Goal: Communication & Community: Ask a question

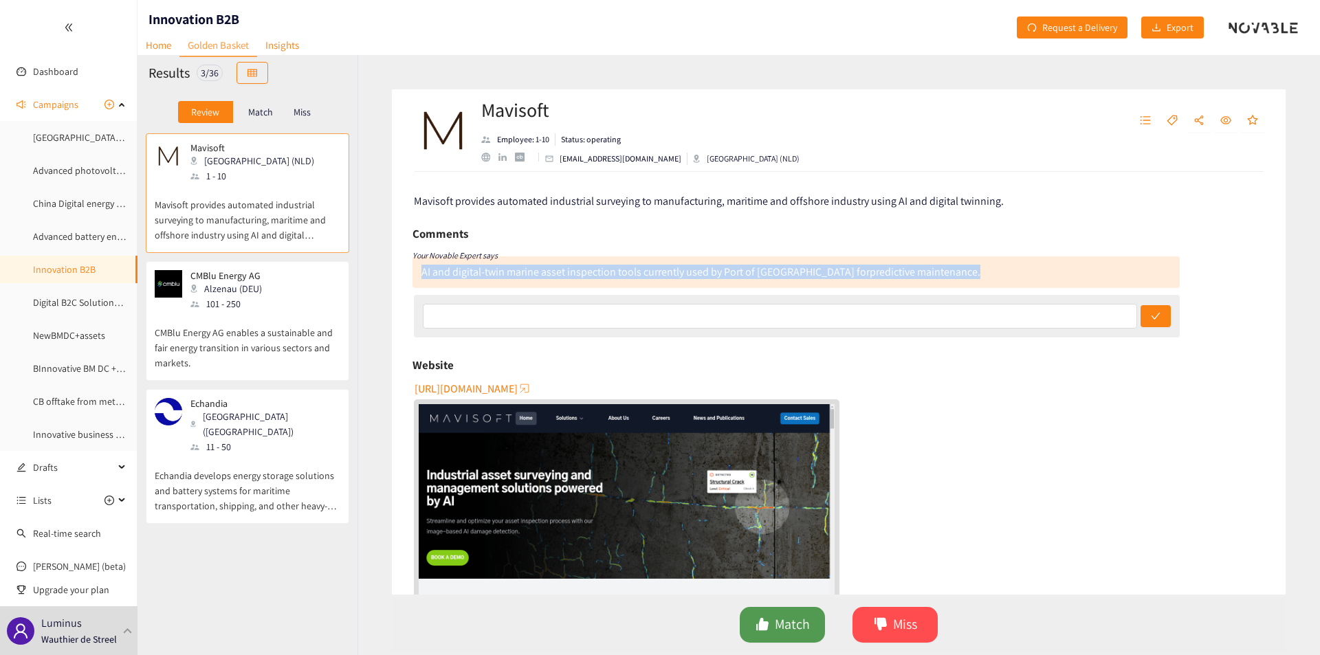
click at [785, 607] on button "Match" at bounding box center [782, 625] width 85 height 36
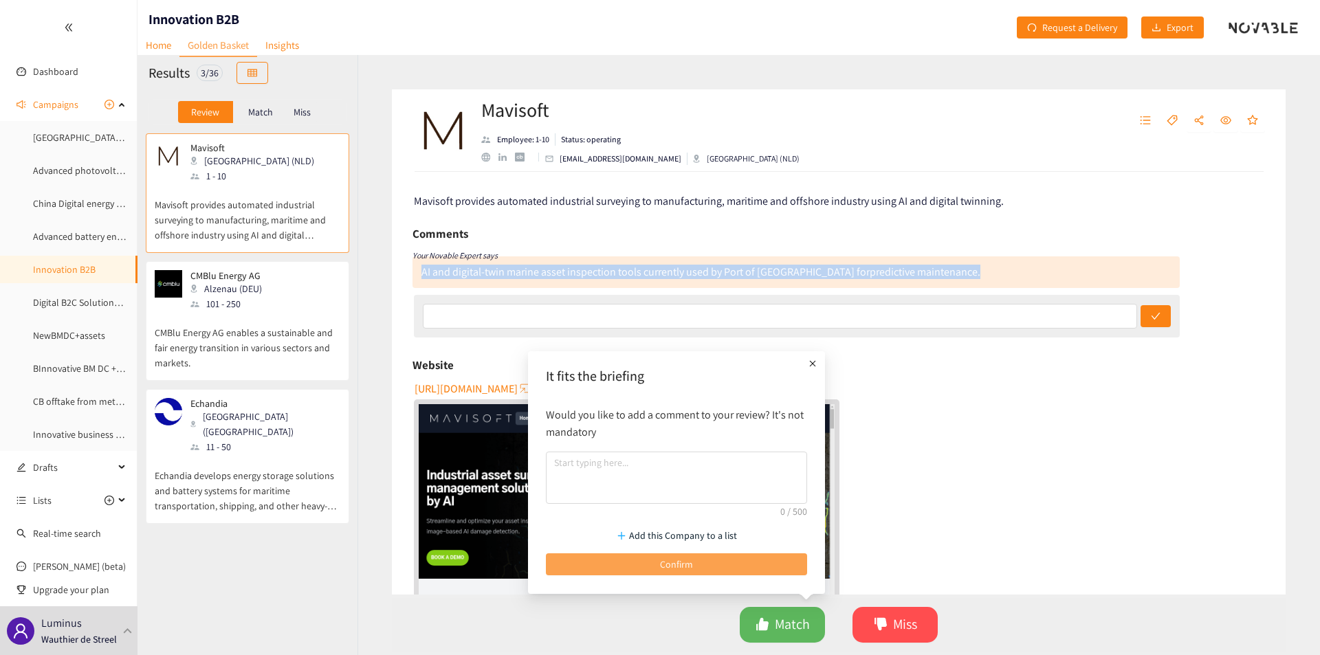
click at [764, 563] on button "Confirm" at bounding box center [676, 565] width 261 height 22
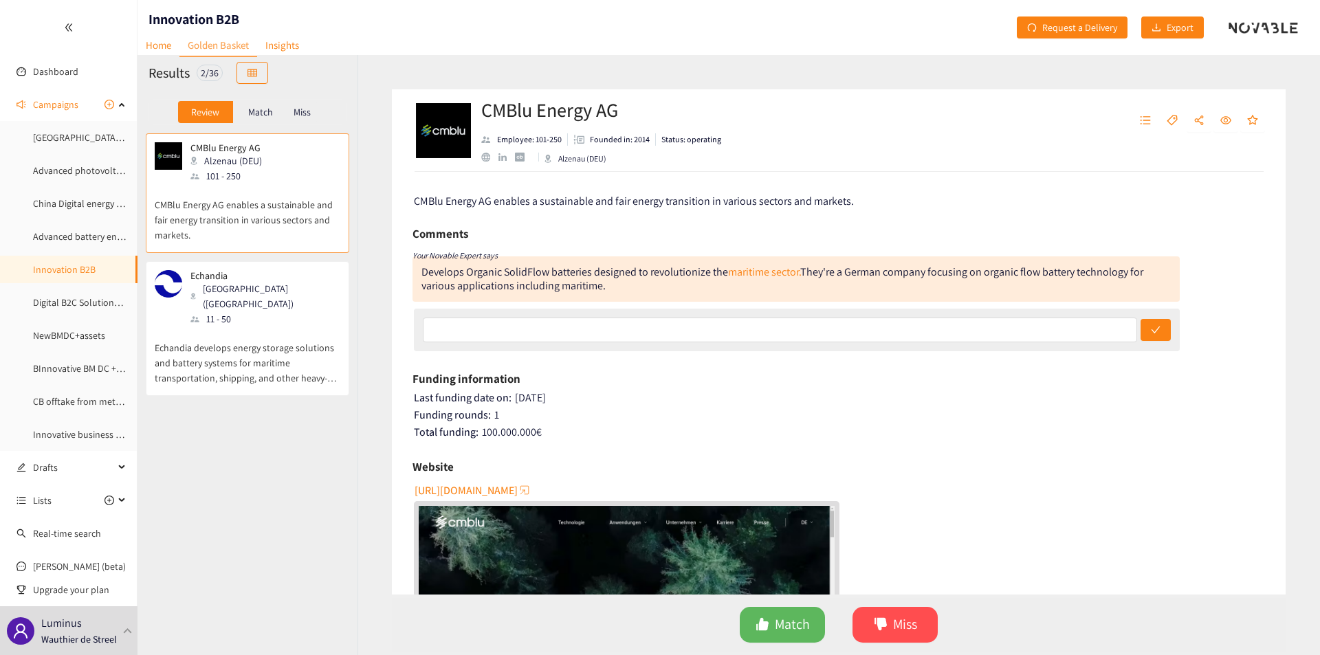
click at [602, 275] on div "Develops Organic SolidFlow batteries designed to revolutionize the maritime sec…" at bounding box center [783, 279] width 722 height 28
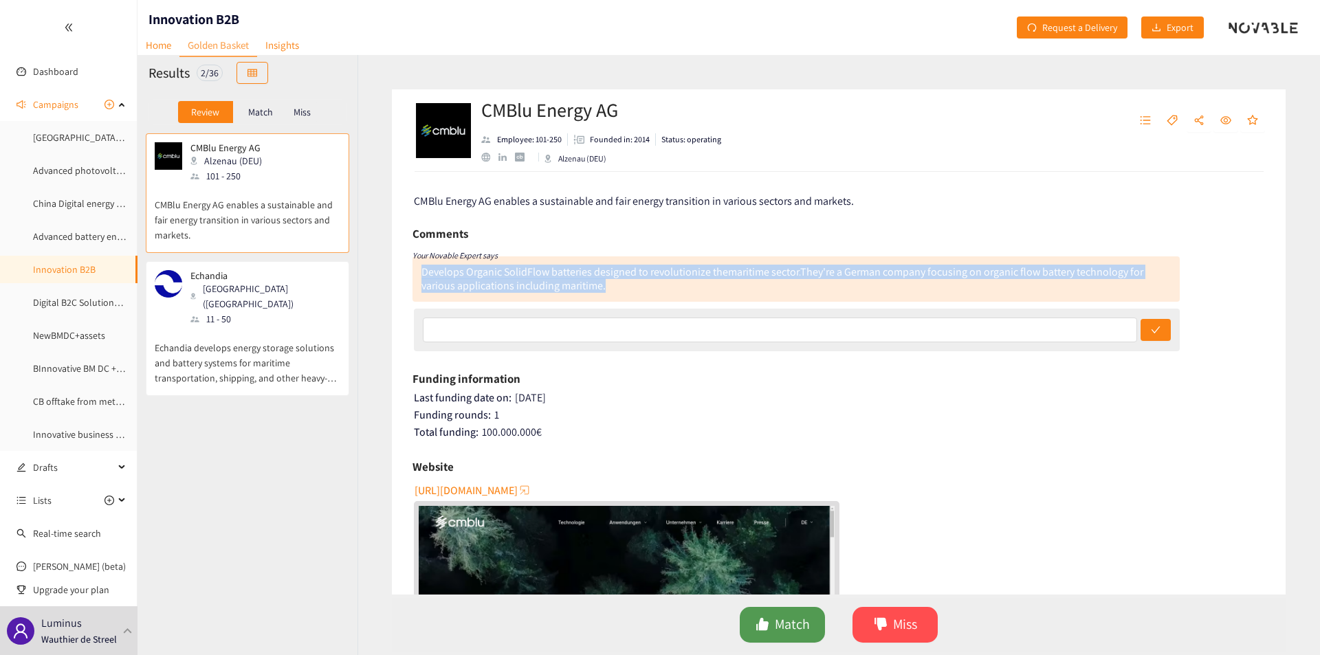
click at [773, 620] on button "Match" at bounding box center [782, 625] width 85 height 36
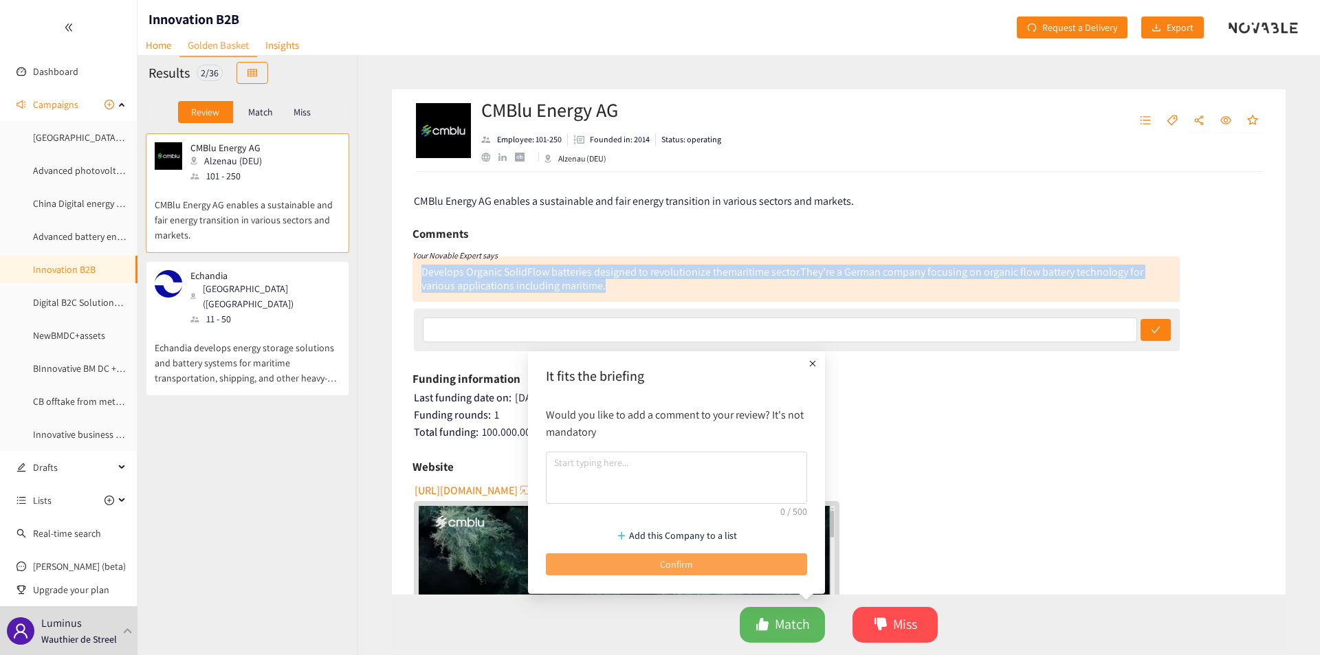
click at [655, 573] on button "Confirm" at bounding box center [676, 565] width 261 height 22
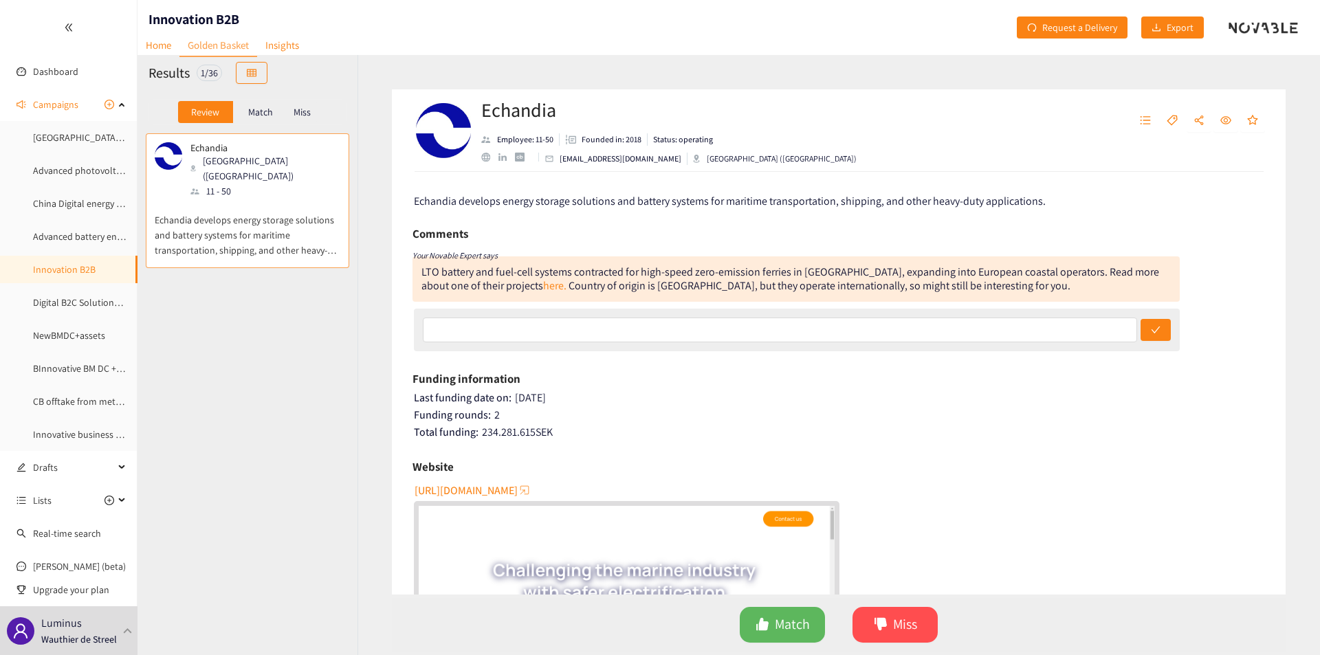
click at [530, 278] on div "LTO battery and fuel-cell systems contracted for high-speed zero-emission ferri…" at bounding box center [791, 279] width 738 height 28
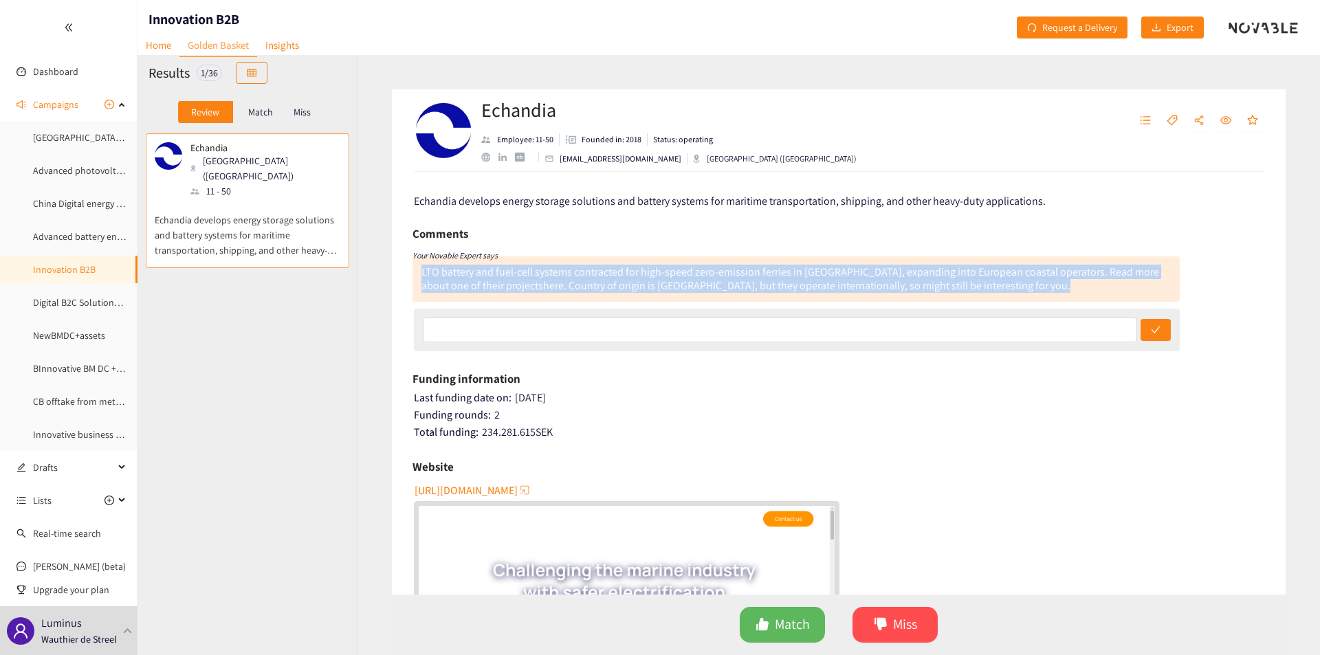
click at [530, 278] on div "LTO battery and fuel-cell systems contracted for high-speed zero-emission ferri…" at bounding box center [791, 279] width 738 height 28
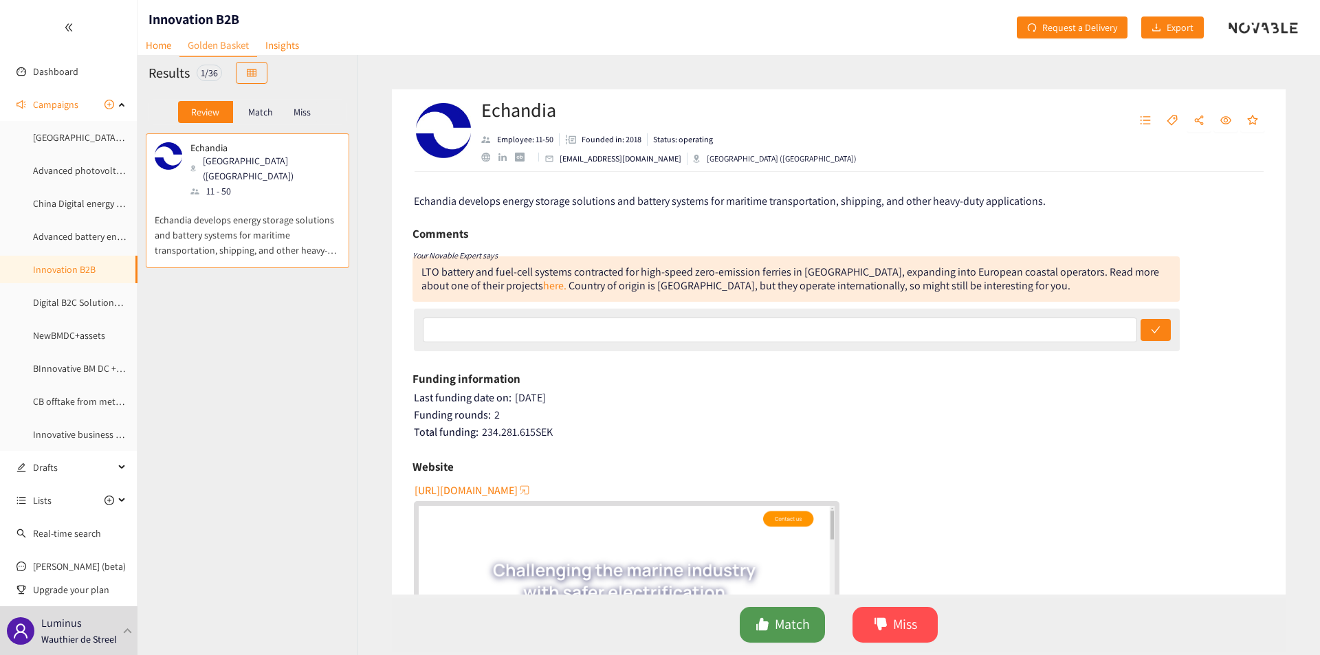
click at [767, 614] on button "Match" at bounding box center [782, 625] width 85 height 36
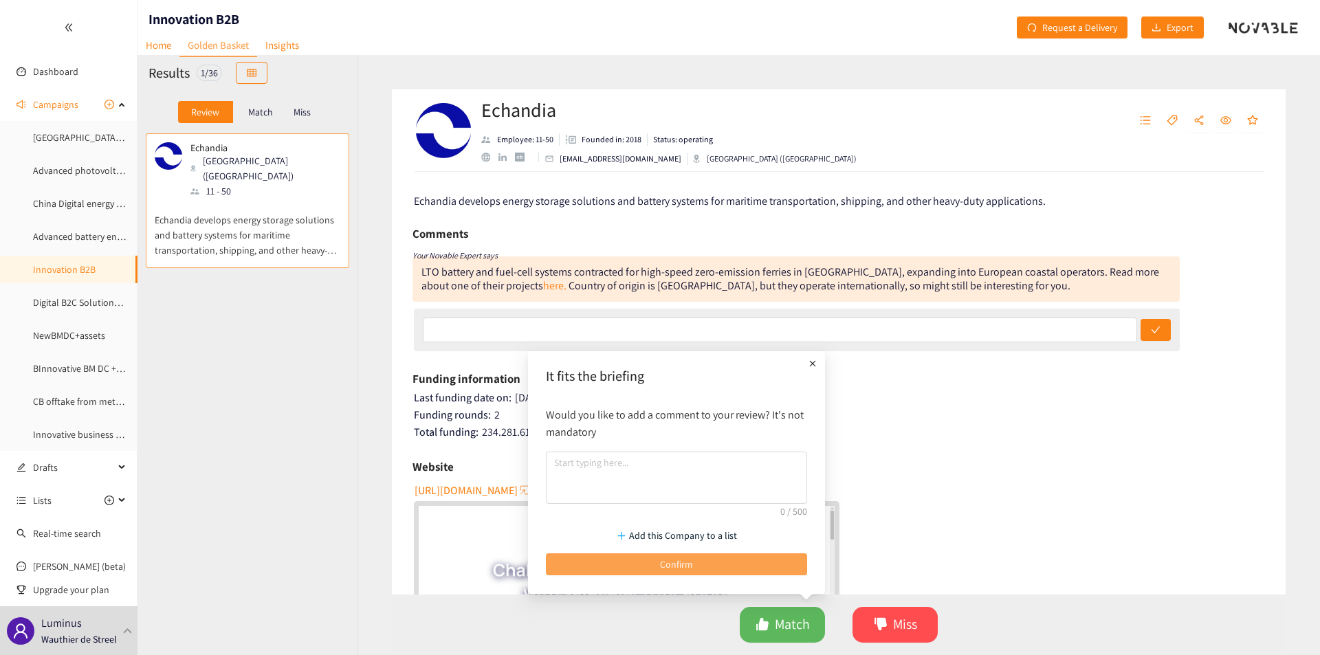
click at [695, 554] on button "Confirm" at bounding box center [676, 565] width 261 height 22
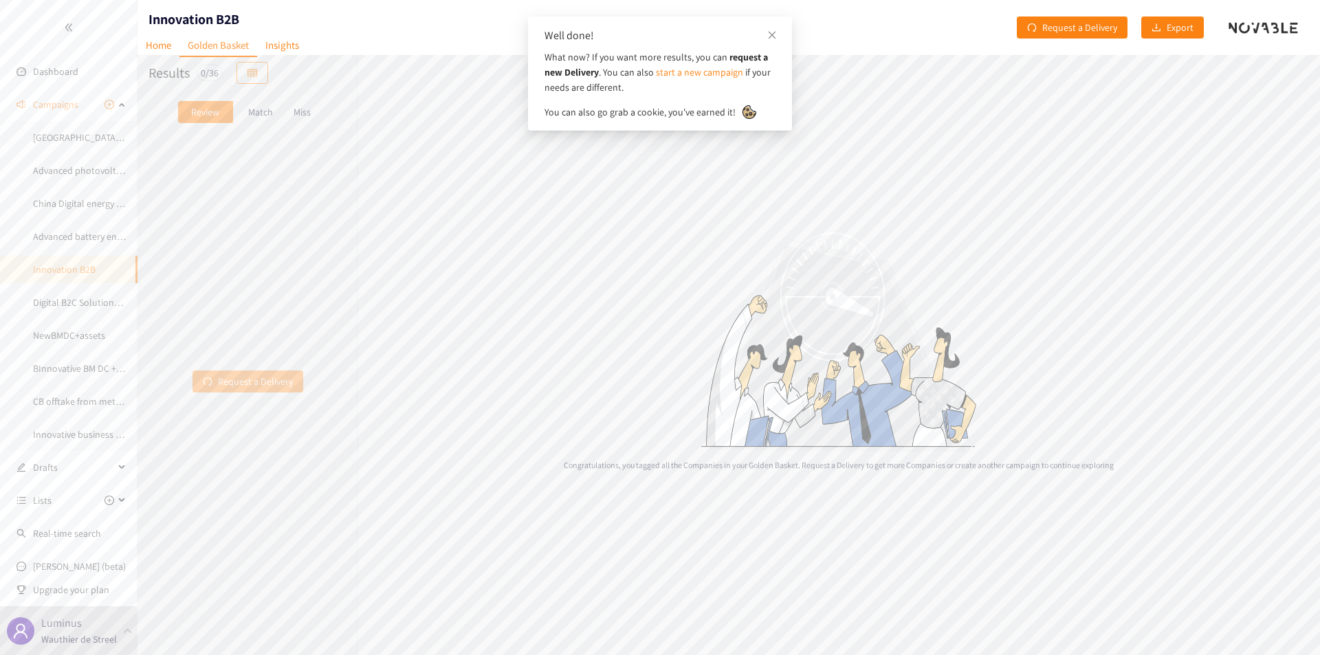
click at [261, 384] on span "Request a Delivery" at bounding box center [255, 381] width 75 height 15
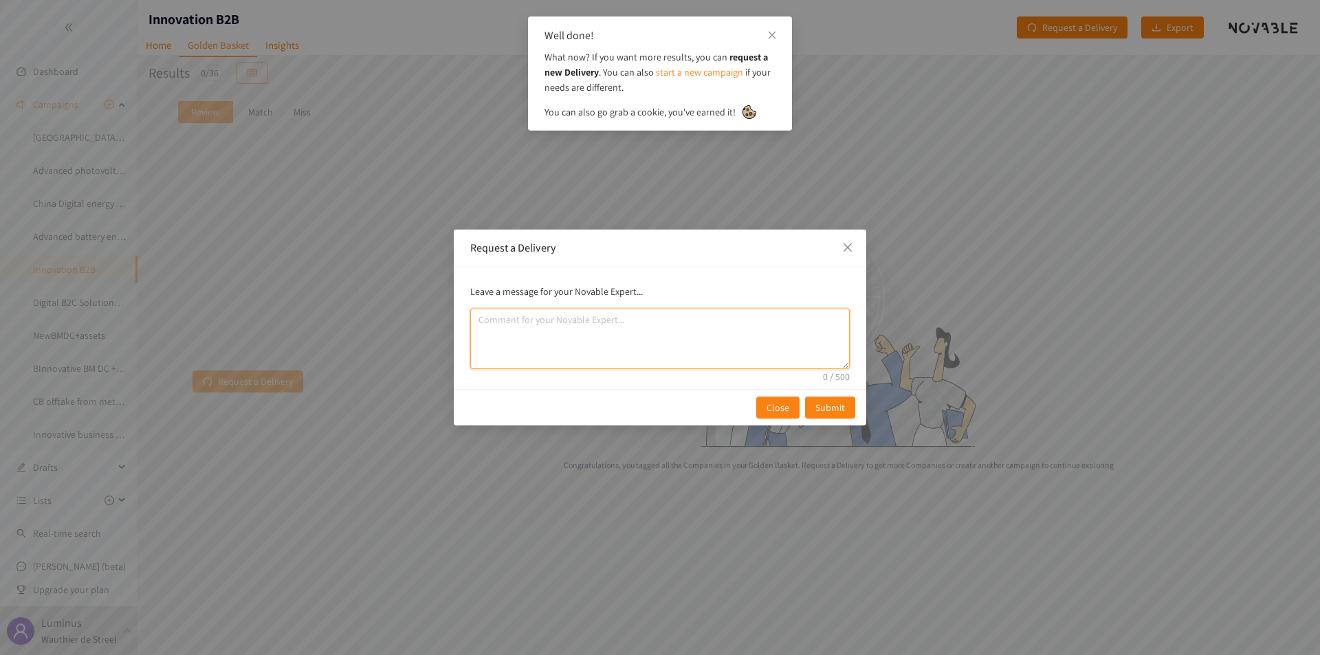
click at [585, 366] on textarea "comment" at bounding box center [660, 339] width 380 height 61
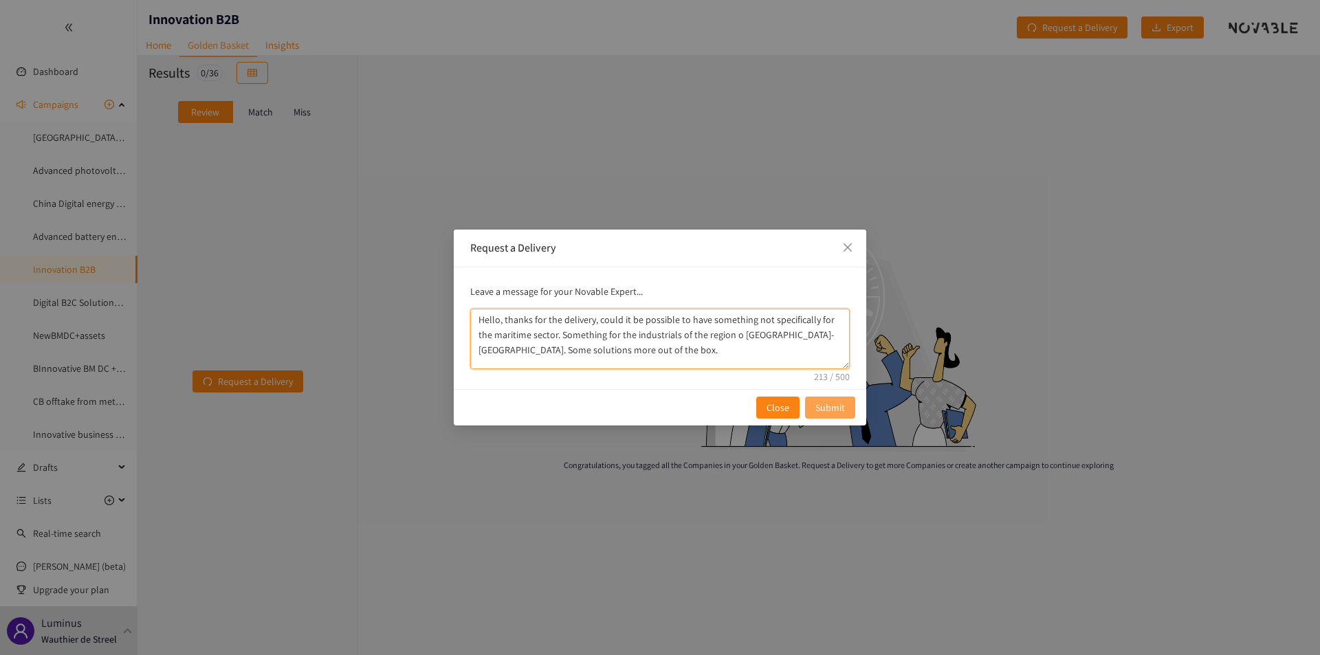
type textarea "Hello, thanks for the delivery, could it be possible to have something not spec…"
click at [834, 406] on span "Submit" at bounding box center [831, 407] width 30 height 15
